Goal: Transaction & Acquisition: Subscribe to service/newsletter

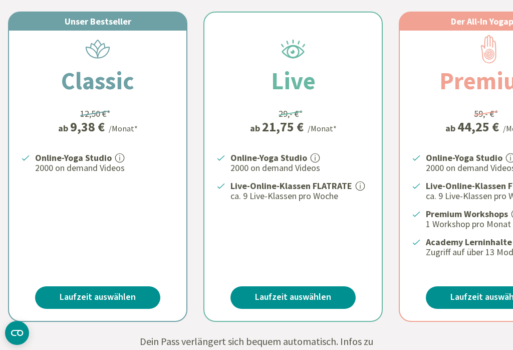
click at [312, 291] on link "Laufzeit auswählen" at bounding box center [293, 297] width 125 height 23
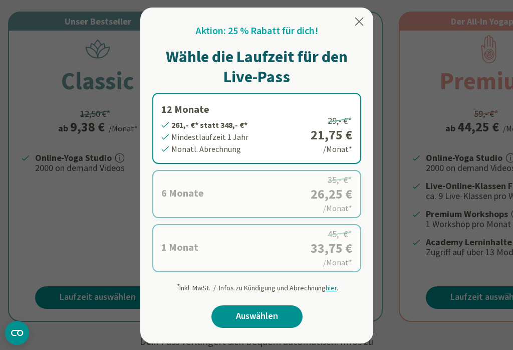
click at [364, 22] on icon at bounding box center [359, 22] width 12 height 12
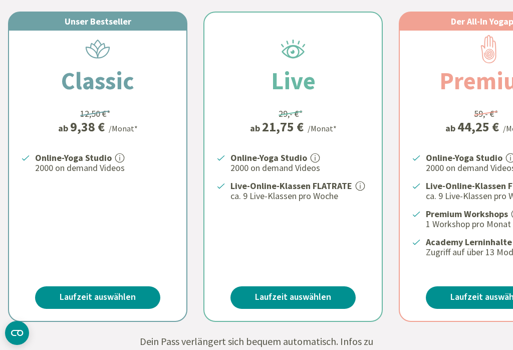
click at [294, 296] on link "Laufzeit auswählen" at bounding box center [293, 297] width 125 height 23
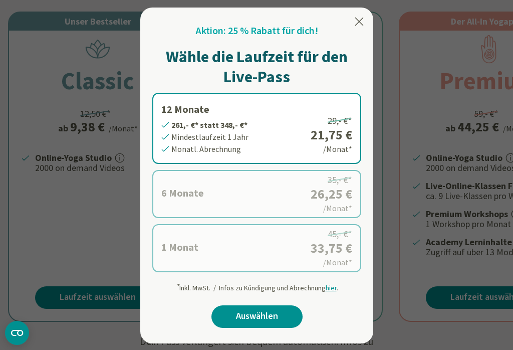
click at [361, 30] on div at bounding box center [359, 23] width 12 height 15
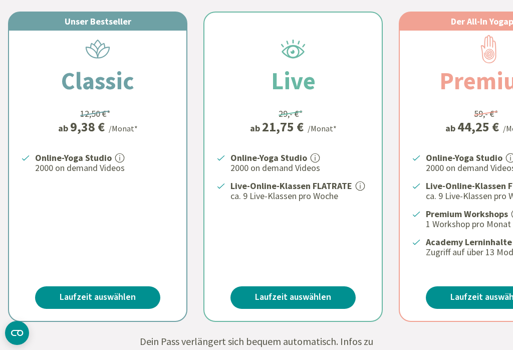
click at [124, 295] on link "Laufzeit auswählen" at bounding box center [97, 297] width 125 height 23
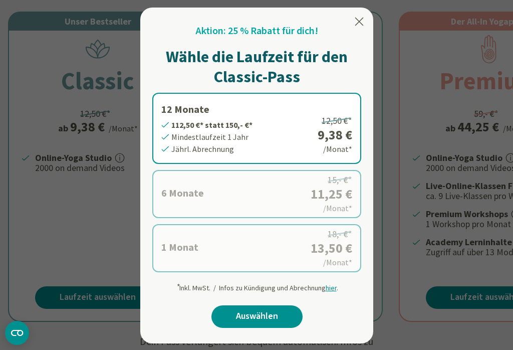
click at [272, 250] on label "1 Monat 13,50 €* statt 18,- €* Mindestlaufzeit 1 Monat Monatl. Abrechnung 18,- …" at bounding box center [256, 248] width 209 height 48
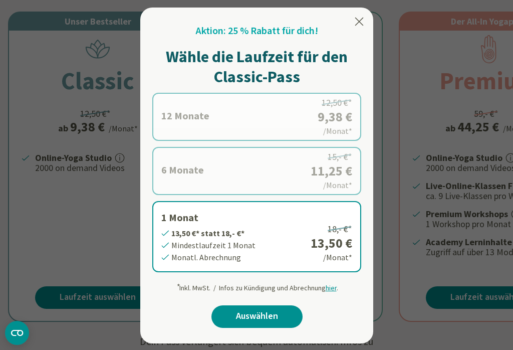
click at [261, 310] on link "Auswählen" at bounding box center [257, 316] width 91 height 23
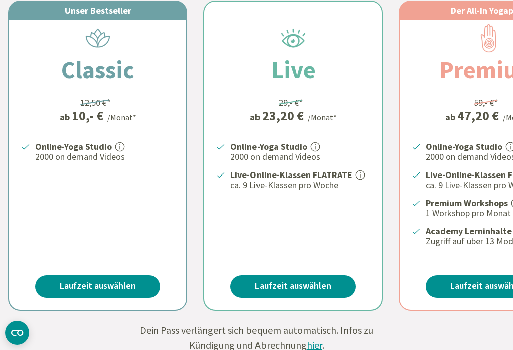
scroll to position [292, 0]
click at [136, 282] on link "Laufzeit auswählen" at bounding box center [97, 286] width 125 height 23
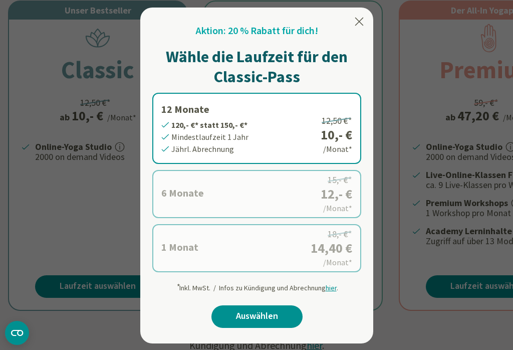
click at [307, 248] on label "1 Monat 14,40 €* statt 18,- €* Mindestlaufzeit 1 Monat Monatl. Abrechnung 18,- …" at bounding box center [256, 248] width 209 height 48
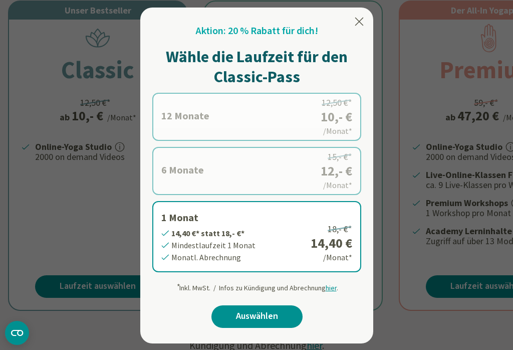
click at [275, 312] on link "Auswählen" at bounding box center [257, 316] width 91 height 23
